Goal: Information Seeking & Learning: Learn about a topic

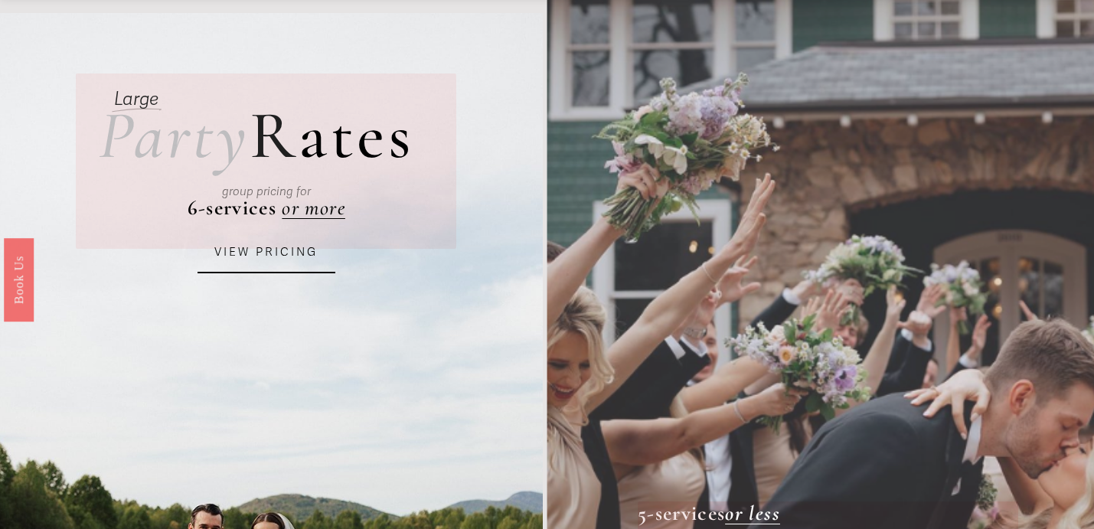
scroll to position [103, 0]
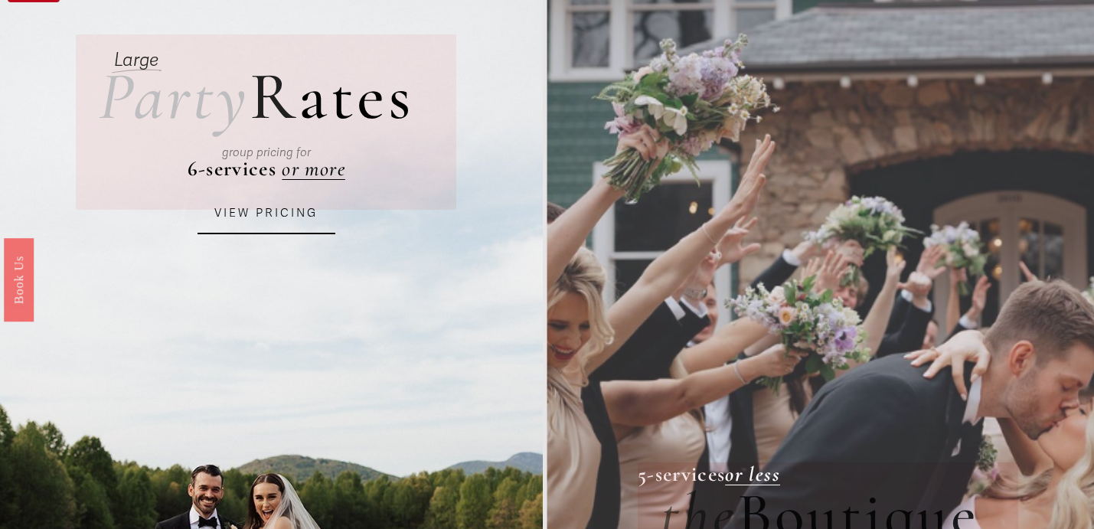
click at [301, 224] on link "VIEW PRICING" at bounding box center [267, 213] width 138 height 41
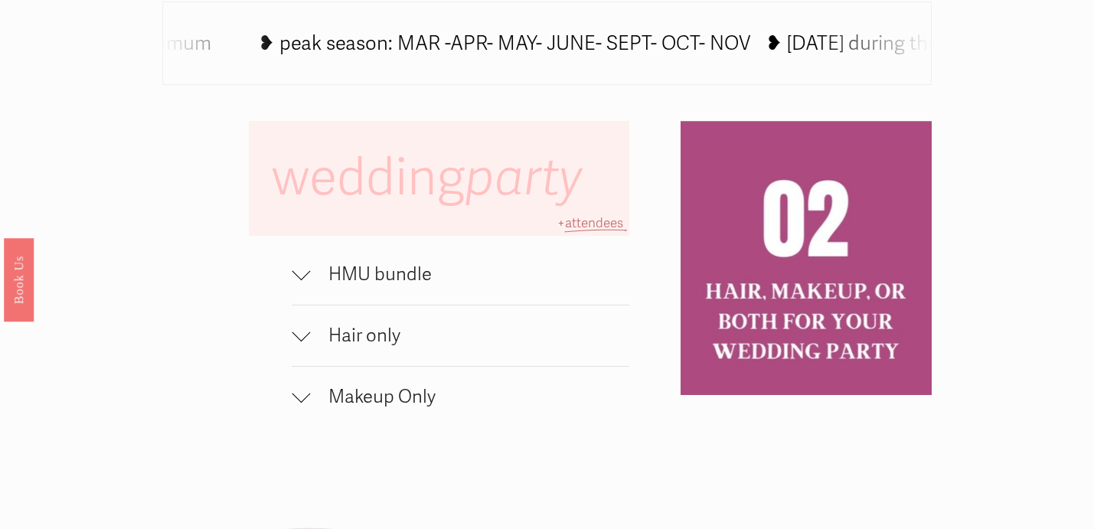
scroll to position [938, 0]
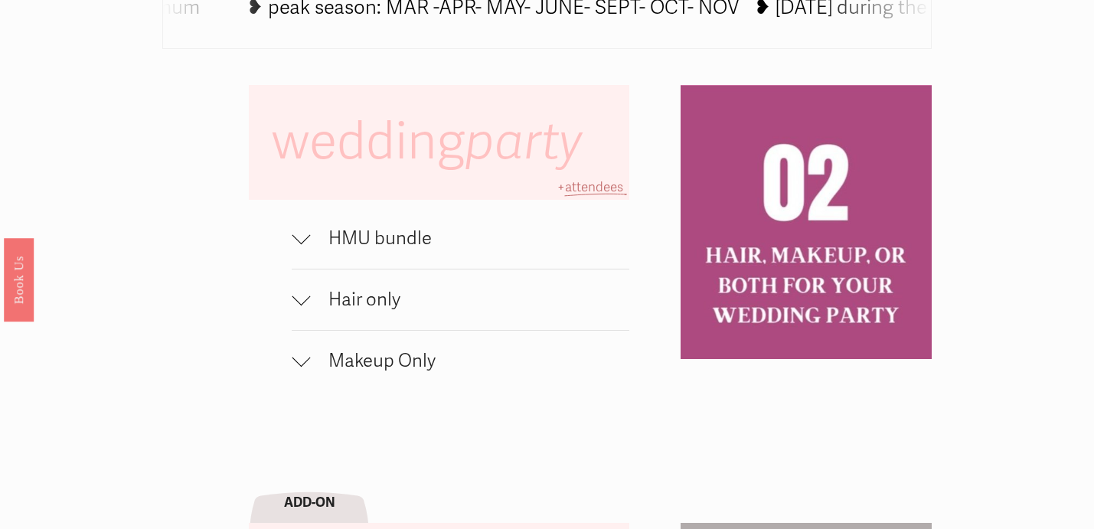
click at [303, 240] on div at bounding box center [301, 235] width 18 height 18
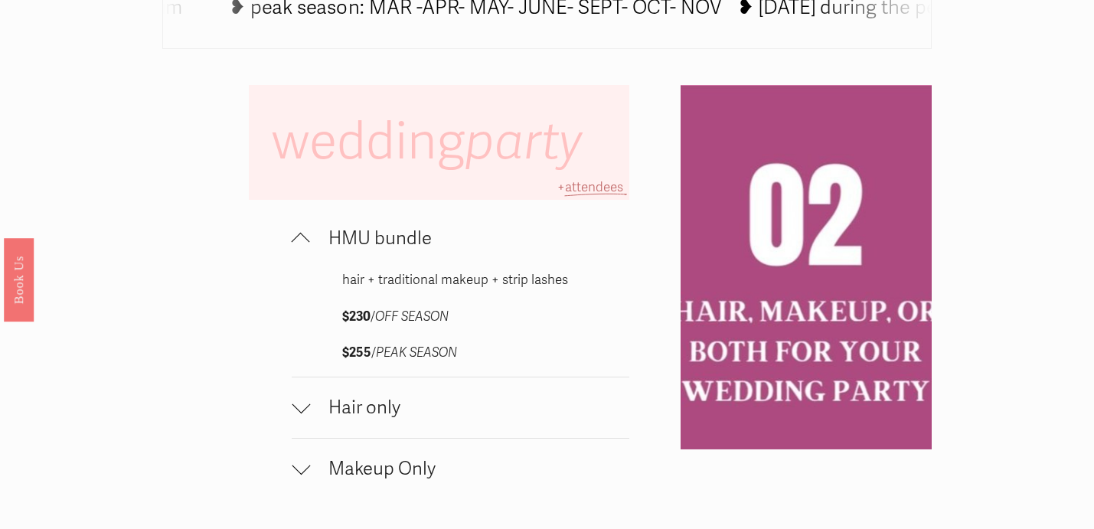
click at [303, 240] on div at bounding box center [301, 242] width 18 height 18
